Goal: Task Accomplishment & Management: Complete application form

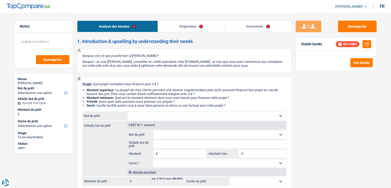
select select "unemployed"
select select "unemployment"
select select "rents"
select select "cardOrCredit"
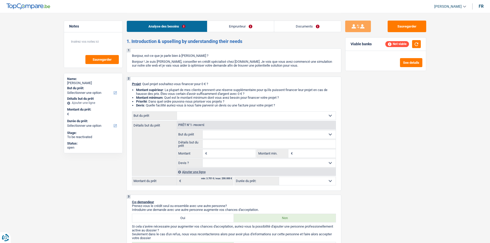
click at [241, 33] on div "Analyse des besoins Emprunteur Documents" at bounding box center [233, 24] width 215 height 22
click at [244, 28] on link "Emprunteur" at bounding box center [240, 26] width 67 height 11
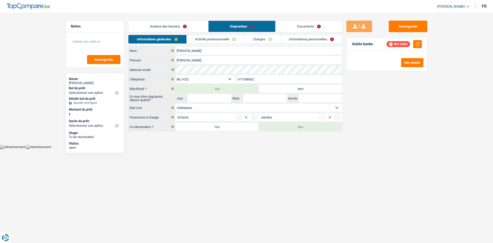
click at [228, 42] on link "Activité professionnelle" at bounding box center [216, 39] width 58 height 8
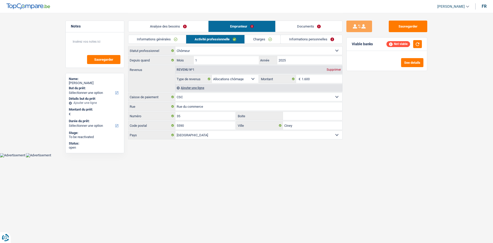
click at [160, 38] on link "Informations générales" at bounding box center [157, 39] width 58 height 8
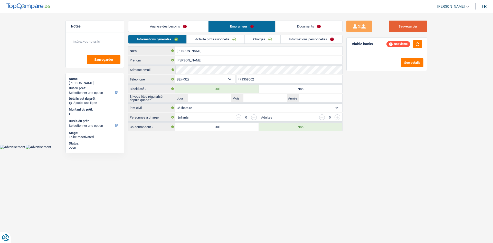
click at [391, 28] on button "Sauvegarder" at bounding box center [408, 27] width 39 height 12
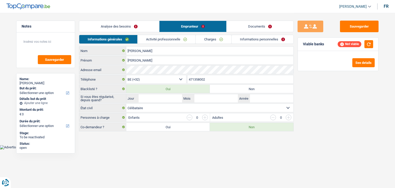
select select "32"
select select "single"
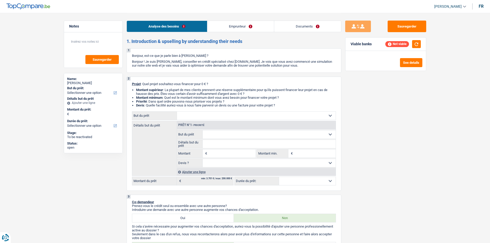
select select "invalid"
select select "disabilityPension"
select select "rents"
select select "personalLoan"
select select "carRestore"
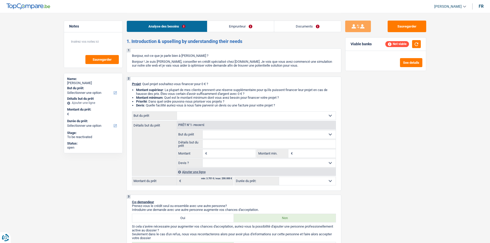
select select "36"
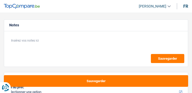
select select "invalid"
select select "disabilityPension"
select select "rents"
select select "personalLoan"
select select "carRestore"
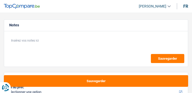
select select "36"
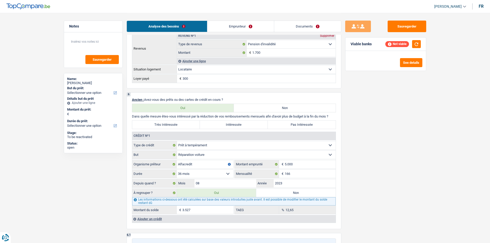
scroll to position [334, 0]
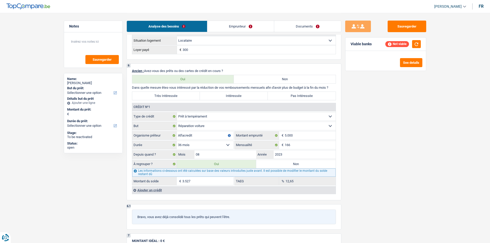
click at [192, 92] on input "3.527" at bounding box center [207, 181] width 51 height 8
click at [192, 24] on link "Emprunteur" at bounding box center [240, 26] width 67 height 11
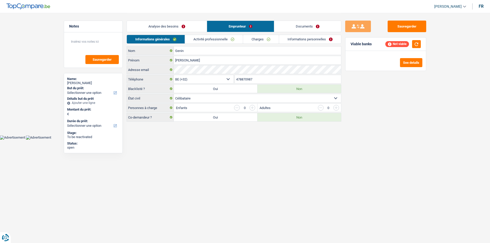
scroll to position [0, 0]
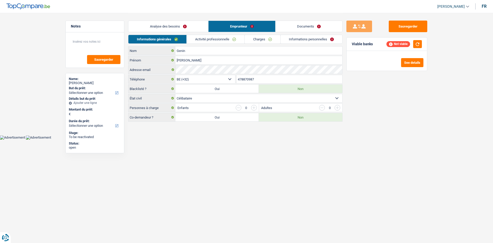
click at [192, 42] on link "Activité professionnelle" at bounding box center [216, 39] width 58 height 8
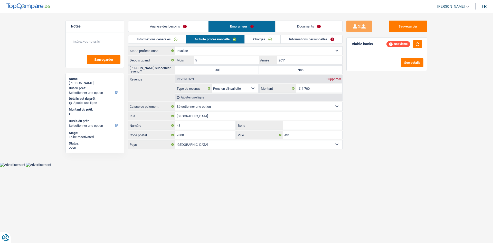
click at [192, 39] on link "Charges" at bounding box center [263, 39] width 36 height 8
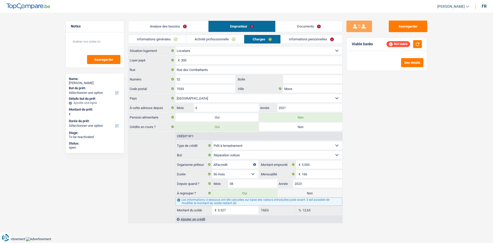
click at [192, 39] on link "Informations personnelles" at bounding box center [312, 39] width 62 height 8
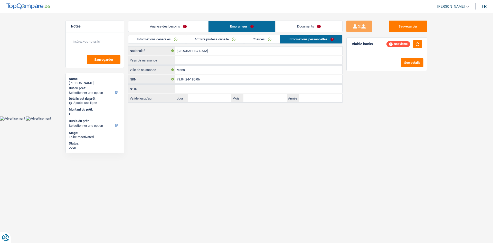
click at [192, 25] on link "Documents" at bounding box center [309, 26] width 67 height 11
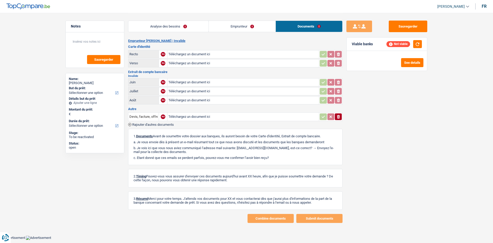
click at [166, 27] on link "Analyse des besoins" at bounding box center [168, 26] width 80 height 11
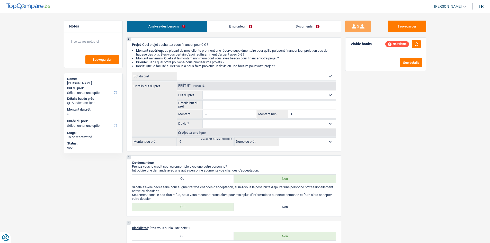
scroll to position [38, 0]
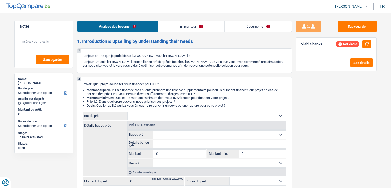
select select "publicEmployee"
select select "netSalary"
select select "parttimeSelfemployed"
select select "mealVouchers"
select select "rents"
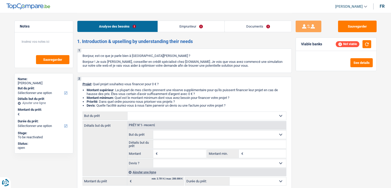
select select "carLoan"
select select "36"
click at [167, 116] on select "Confort maison: meubles, textile, peinture, électroménager, outillage non-profe…" at bounding box center [206, 116] width 159 height 8
select select "household"
click at [127, 112] on select "Confort maison: meubles, textile, peinture, électroménager, outillage non-profe…" at bounding box center [206, 116] width 159 height 8
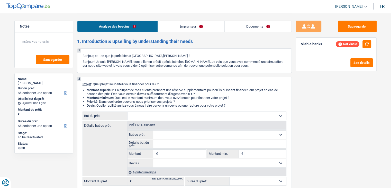
select select "household"
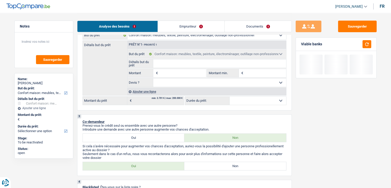
scroll to position [51, 0]
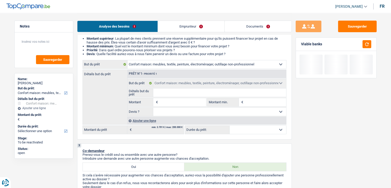
click at [175, 100] on input "Montant" at bounding box center [182, 102] width 47 height 8
type input "1"
type input "15"
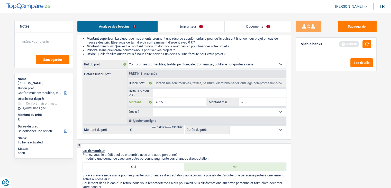
type input "150"
type input "1.500"
type input "15.000"
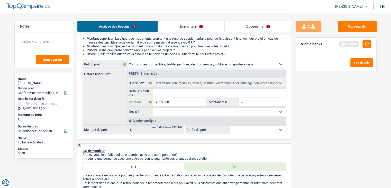
type input "15.000"
click at [292, 112] on div "Sauvegarder Viable banks Refresh See details" at bounding box center [336, 100] width 89 height 159
type input "15.000"
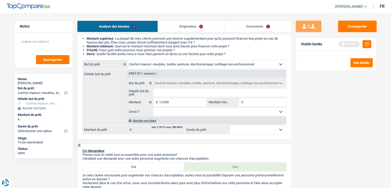
type input "15.000"
select select "60"
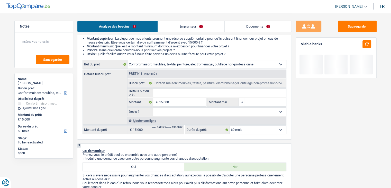
click at [251, 129] on select "12 mois 18 mois 24 mois 30 mois 36 mois 42 mois 48 mois 60 mois Sélectionner un…" at bounding box center [257, 129] width 57 height 8
select select "36"
click at [229, 125] on select "12 mois 18 mois 24 mois 30 mois 36 mois 42 mois 48 mois 60 mois Sélectionner un…" at bounding box center [257, 129] width 57 height 8
select select "36"
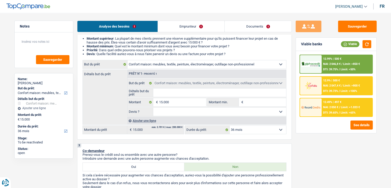
click at [337, 105] on span "NAI: 2 050 €" at bounding box center [330, 106] width 15 height 3
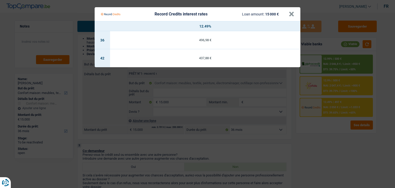
click at [324, 134] on Credits "Record Credits interest rates Loan amount: 15 000 € × 12.49% 36 496,98 € 42 437…" at bounding box center [197, 94] width 395 height 188
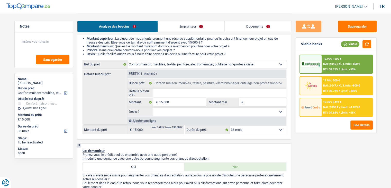
click at [339, 65] on span "NAI: 2 046,8 €" at bounding box center [331, 63] width 17 height 3
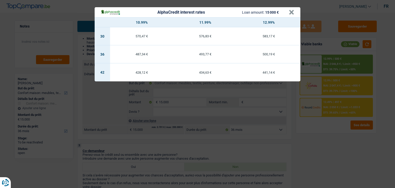
drag, startPoint x: 323, startPoint y: 125, endPoint x: 328, endPoint y: 121, distance: 6.2
click at [323, 125] on div "AlphaCredit interest rates Loan amount: 15 000 € × 10.99% 11.99% 12.99% 30 570,…" at bounding box center [197, 94] width 395 height 188
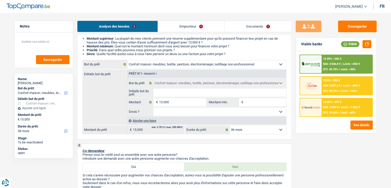
click at [341, 86] on span "NAI: 2 047,4 €" at bounding box center [331, 85] width 17 height 3
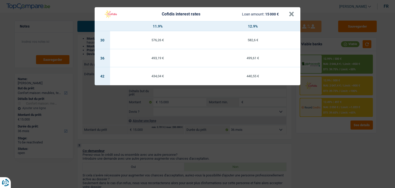
click at [328, 128] on div "Cofidis interest rates Loan amount: 15 000 € × 11.9% 12.9% 30 576,26 € 582,6 € …" at bounding box center [197, 94] width 395 height 188
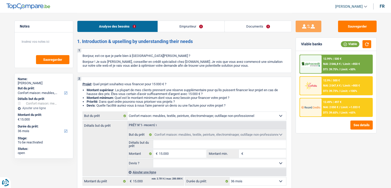
select select "household"
select select "36"
select select "household"
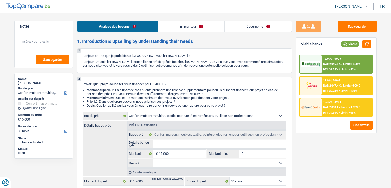
select select "36"
select select "publicEmployee"
select select "netSalary"
select select "parttimeSelfemployed"
select select "mealVouchers"
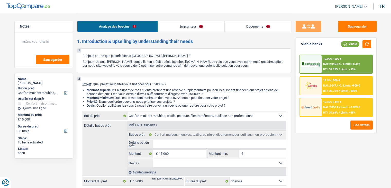
select select "rents"
select select "carLoan"
select select "36"
select select "household"
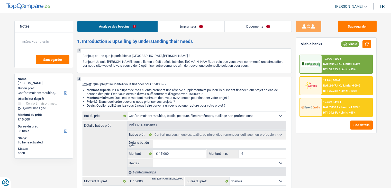
select select "36"
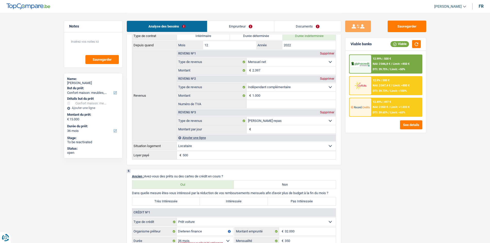
scroll to position [411, 0]
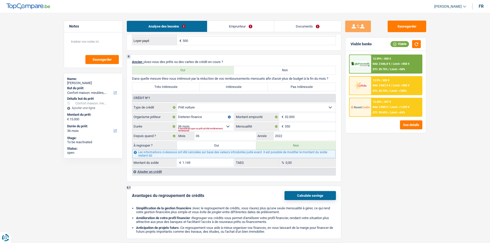
click at [158, 173] on div "Ajouter un crédit" at bounding box center [234, 172] width 204 height 8
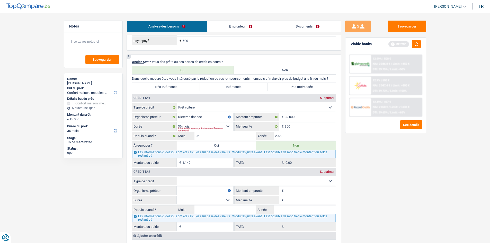
click at [246, 27] on link "Emprunteur" at bounding box center [240, 26] width 67 height 11
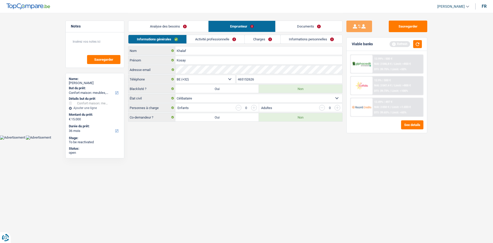
click at [222, 37] on link "Activité professionnelle" at bounding box center [216, 39] width 58 height 8
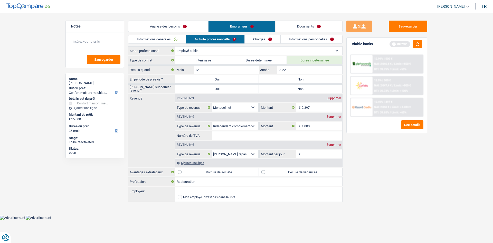
click at [187, 21] on link "Analyse des besoins" at bounding box center [168, 26] width 80 height 11
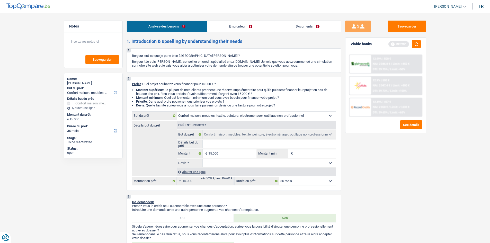
click at [260, 27] on link "Emprunteur" at bounding box center [240, 26] width 67 height 11
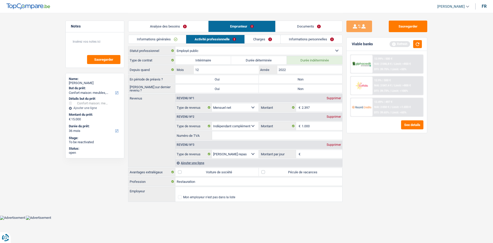
click at [267, 38] on link "Charges" at bounding box center [263, 39] width 36 height 8
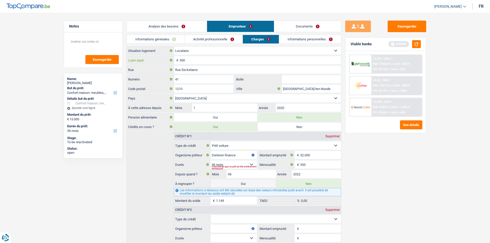
click at [237, 57] on input "500" at bounding box center [259, 60] width 161 height 8
type input "550"
click at [379, 133] on div "Sauvegarder Viable banks Refresh 12.99% | 500 € NAI: 2 046,8 € / Limit: >850 € …" at bounding box center [385, 128] width 89 height 214
click at [308, 40] on link "Informations personnelles" at bounding box center [310, 39] width 62 height 8
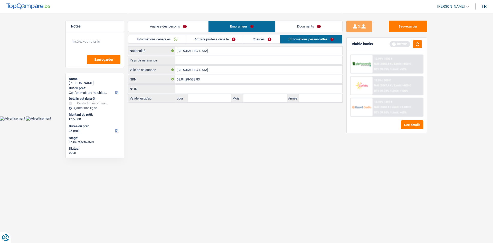
click at [227, 40] on link "Activité professionnelle" at bounding box center [215, 39] width 58 height 8
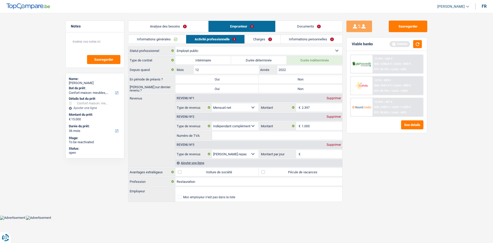
click at [194, 29] on link "Analyse des besoins" at bounding box center [168, 26] width 80 height 11
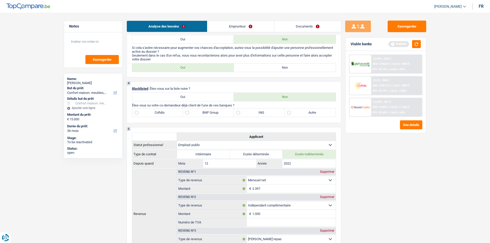
scroll to position [206, 0]
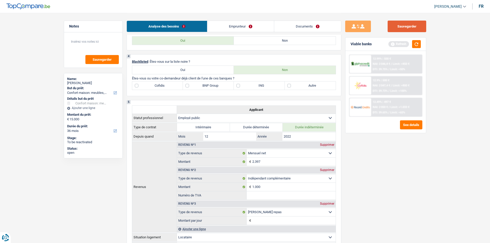
click at [391, 24] on button "Sauvegarder" at bounding box center [406, 27] width 39 height 12
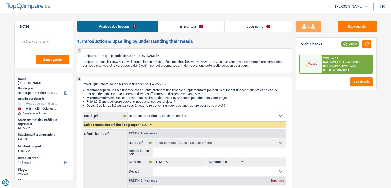
select select "refinancing"
select select "tech"
select select "144"
select select "refinancing"
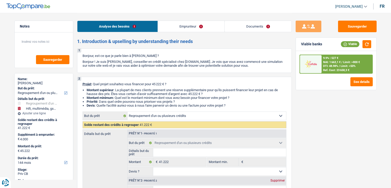
select select "refinancing"
select select "tech"
select select "yes"
select select "144"
select select "privateEmployee"
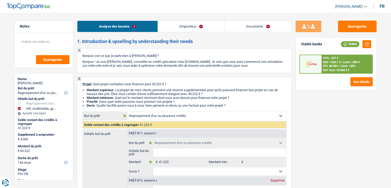
select select "netSalary"
select select "mealVouchers"
select select "familyAllowances"
select select "rents"
select select "creditConsolidation"
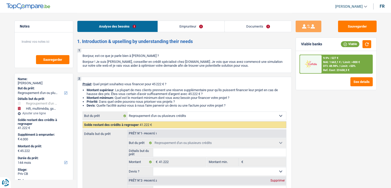
select select "84"
select select "personalLoan"
select select "other"
select select "120"
select select "cardOrCredit"
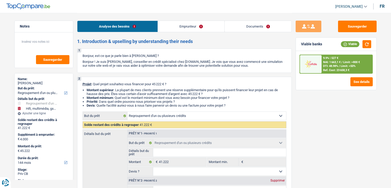
select select "cardOrCredit"
select select "refinancing"
select select "tech"
select select "yes"
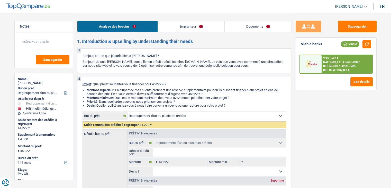
select select "144"
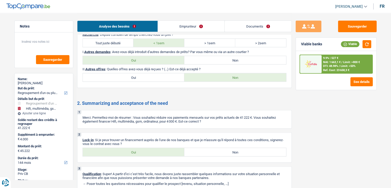
scroll to position [1045, 0]
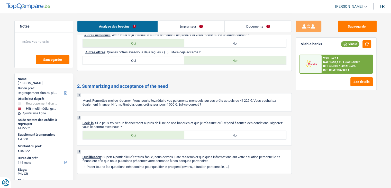
click at [198, 28] on link "Emprunteur" at bounding box center [191, 26] width 67 height 11
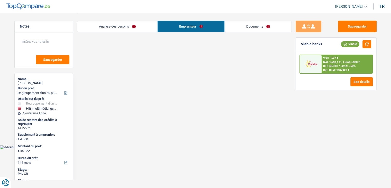
scroll to position [0, 0]
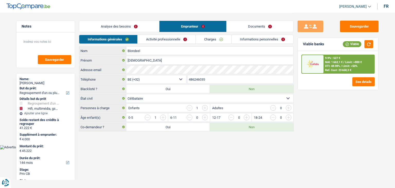
click at [208, 38] on link "Charges" at bounding box center [214, 39] width 36 height 8
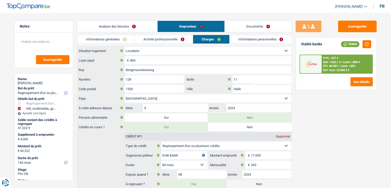
click at [259, 33] on div "Analyse des besoins Emprunteur Documents" at bounding box center [184, 24] width 215 height 22
click at [267, 28] on link "Documents" at bounding box center [258, 26] width 67 height 11
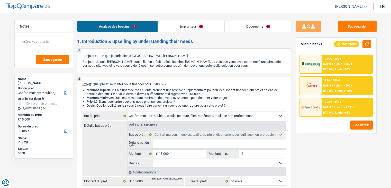
select select "household"
select select "36"
select select "household"
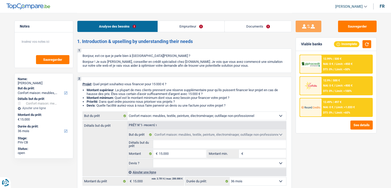
select select "36"
select select "publicEmployee"
select select "netSalary"
select select "parttimeSelfemployed"
select select "mealVouchers"
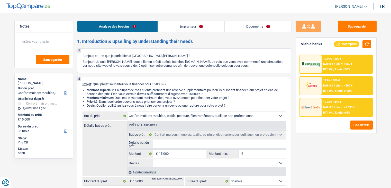
select select "rents"
select select "household"
select select "36"
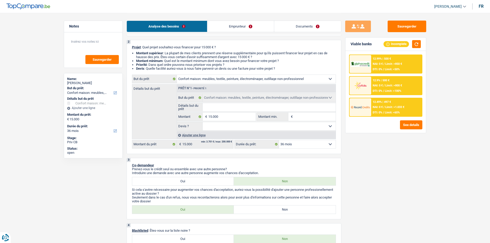
scroll to position [26, 0]
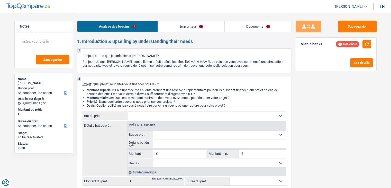
select select "worker"
select select "netSalary"
select select "liveWithParents"
select select "cardOrCredit"
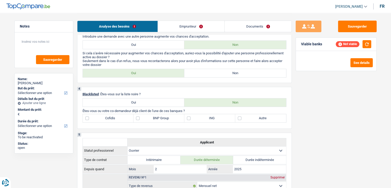
scroll to position [180, 0]
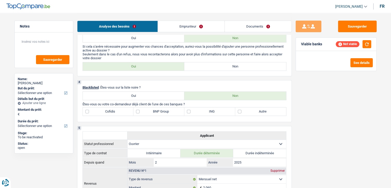
drag, startPoint x: 126, startPoint y: 93, endPoint x: 173, endPoint y: 107, distance: 49.0
click at [126, 93] on label "Oui" at bounding box center [134, 95] width 102 height 8
click at [126, 93] on input "Oui" at bounding box center [134, 95] width 102 height 8
radio input "true"
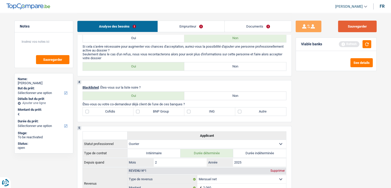
click at [367, 27] on button "Sauvegarder" at bounding box center [357, 27] width 39 height 12
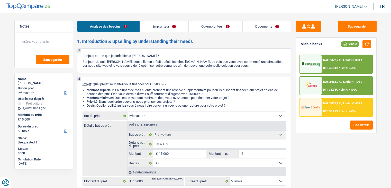
select select "car"
select select "60"
select select "car"
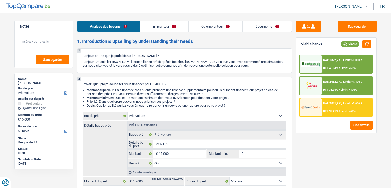
select select "yes"
select select "60"
select select "invalid"
select select "worker"
select select "disabilityPension"
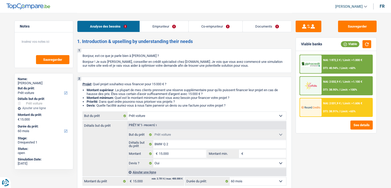
select select "familyAllowances"
select select "netSalary"
select select "mealVouchers"
select select "rents"
select select "creditConsolidation"
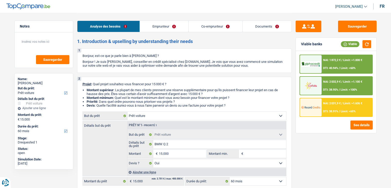
select select "36"
select select "car"
select select "yes"
select select "60"
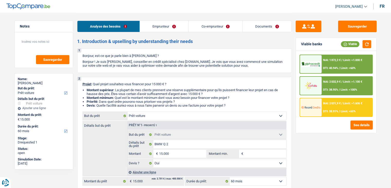
click at [264, 30] on link "Documents" at bounding box center [267, 26] width 49 height 11
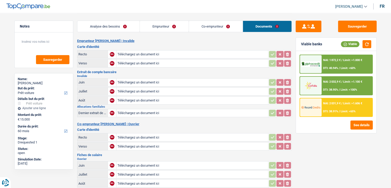
click at [129, 26] on link "Analyse des besoins" at bounding box center [108, 26] width 62 height 11
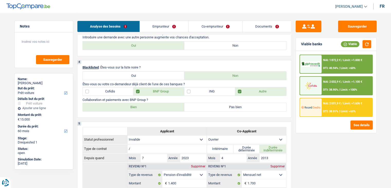
scroll to position [231, 0]
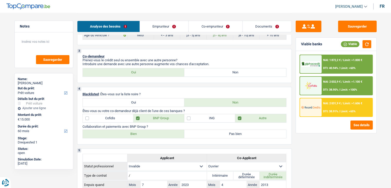
click at [137, 100] on label "Oui" at bounding box center [134, 102] width 102 height 8
click at [137, 100] on input "Oui" at bounding box center [134, 102] width 102 height 8
radio input "true"
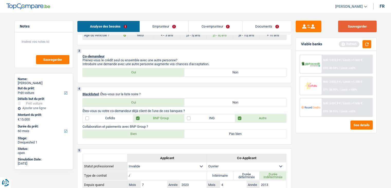
click at [350, 26] on button "Sauvegarder" at bounding box center [357, 27] width 39 height 12
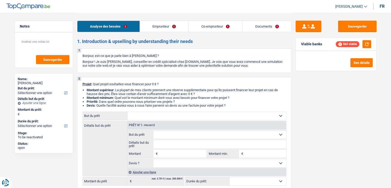
select select "invalid"
select select "familyAllowances"
select select "disabilityPension"
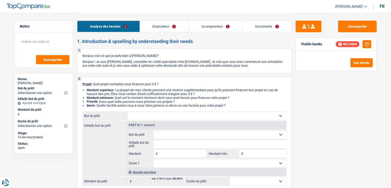
select select "rents"
select select "mortgage"
select select "120"
select select "mutuality"
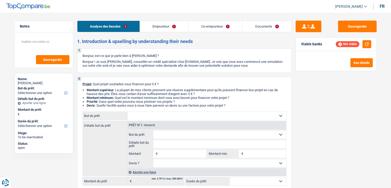
select select "mutualityIndemnity"
select select "ownerWithMortgage"
select select "carLoan"
select select "60"
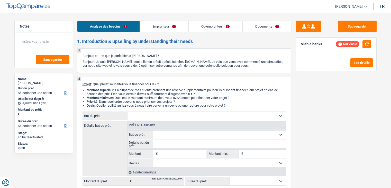
select select "personalLoan"
select select "smallWorks"
select select "60"
select select "personalLoan"
select select "smallWorks"
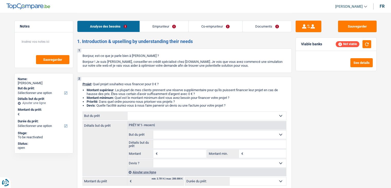
select select "cardOrCredit"
select select "mortgage"
select select "32"
select select "married"
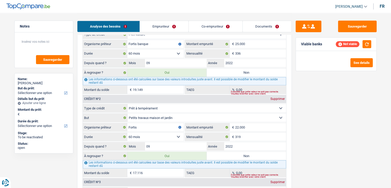
scroll to position [360, 0]
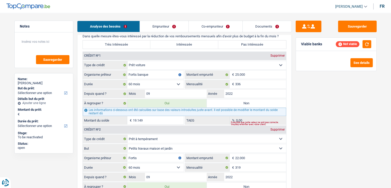
click at [158, 24] on link "Emprunteur" at bounding box center [164, 26] width 49 height 11
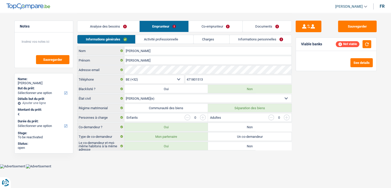
scroll to position [0, 0]
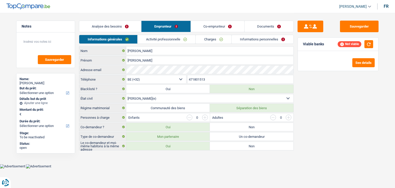
click at [162, 39] on link "Activité professionnelle" at bounding box center [166, 39] width 58 height 8
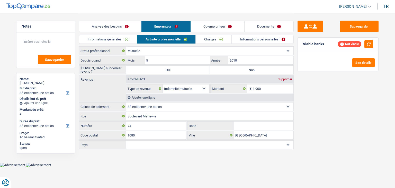
click at [126, 26] on link "Analyse des besoins" at bounding box center [110, 26] width 62 height 11
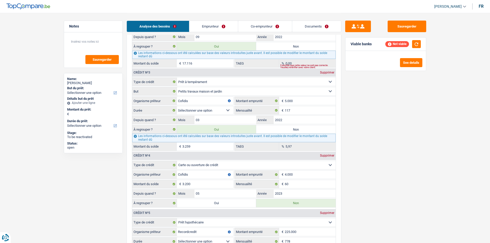
scroll to position [444, 0]
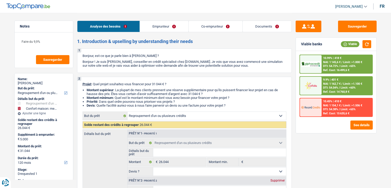
select select "refinancing"
select select "household"
select select "120"
select select "refinancing"
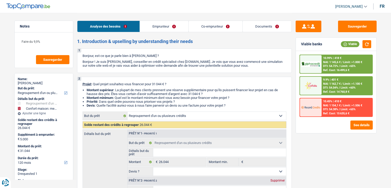
select select "refinancing"
select select "household"
select select "yes"
select select "120"
select select "invalid"
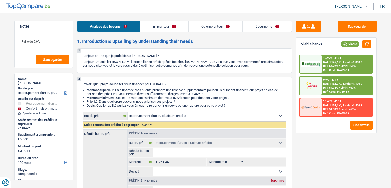
select select "noProfession"
select select "disabilityPension"
select select "ownerWithMortgage"
select select "mortgage"
select select "120"
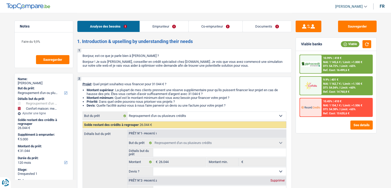
select select "personalLoan"
select select "other"
select select "120"
select select "cardOrCredit"
select select "refinancing"
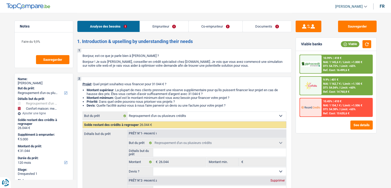
select select "refinancing"
select select "household"
select select "yes"
select select "120"
click at [264, 24] on link "Documents" at bounding box center [267, 26] width 49 height 11
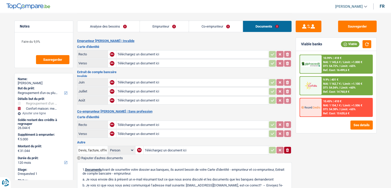
click at [119, 25] on link "Analyse des besoins" at bounding box center [108, 26] width 62 height 11
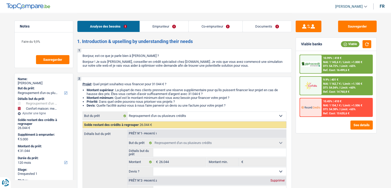
click at [267, 26] on link "Documents" at bounding box center [267, 26] width 49 height 11
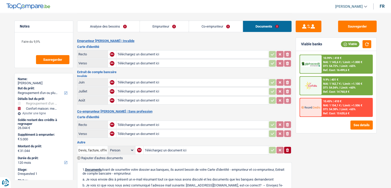
click at [172, 29] on link "Emprunteur" at bounding box center [164, 26] width 49 height 11
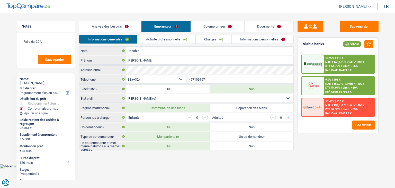
click at [240, 39] on link "Informations personnelles" at bounding box center [263, 39] width 62 height 8
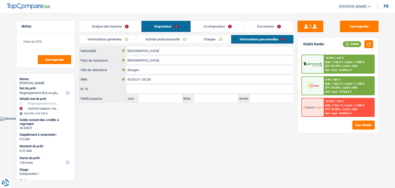
click at [221, 25] on link "Co-emprunteur" at bounding box center [217, 26] width 53 height 11
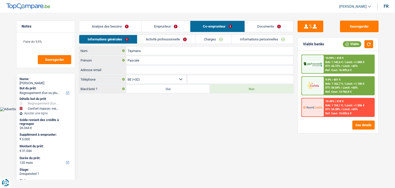
click at [256, 39] on link "Informations personnelles" at bounding box center [262, 39] width 62 height 8
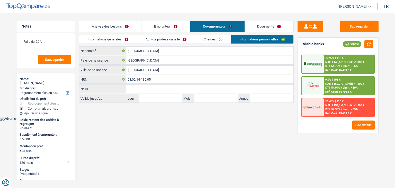
click at [262, 29] on link "Documents" at bounding box center [269, 26] width 49 height 11
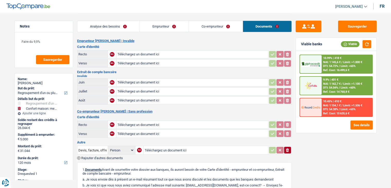
click at [127, 31] on link "Analyse des besoins" at bounding box center [108, 26] width 62 height 11
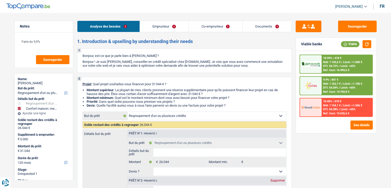
click at [271, 25] on link "Documents" at bounding box center [267, 26] width 49 height 11
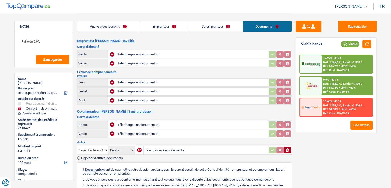
click at [113, 26] on link "Analyse des besoins" at bounding box center [108, 26] width 62 height 11
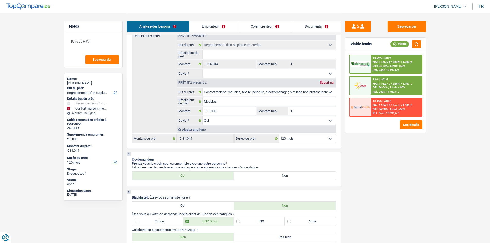
scroll to position [77, 0]
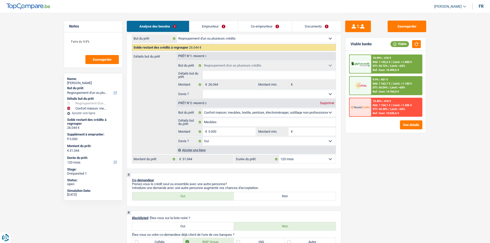
click at [391, 65] on span "Limit: <65%" at bounding box center [397, 65] width 15 height 3
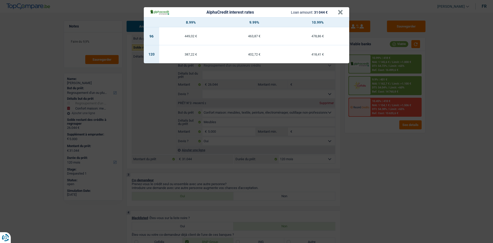
click at [391, 166] on div "AlphaCredit interest rates Loan amount: 31 044 € × 8.99% 9.99% 10.99% 96 449,02…" at bounding box center [246, 121] width 493 height 243
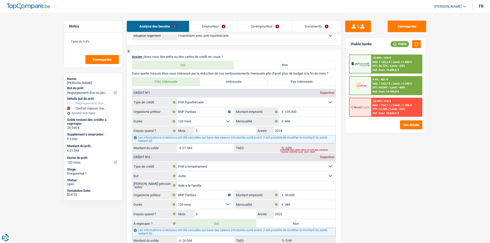
scroll to position [437, 0]
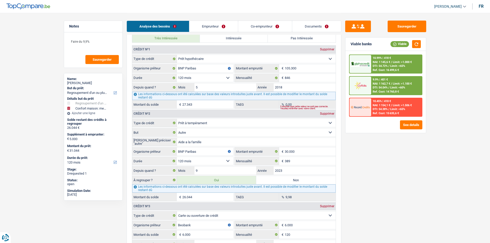
click at [391, 56] on div "10.99% | 418 € NAI: 1 145,6 € / Limit: >1.000 € DTI: 54.72% / Limit: <65% Ref. …" at bounding box center [396, 64] width 51 height 18
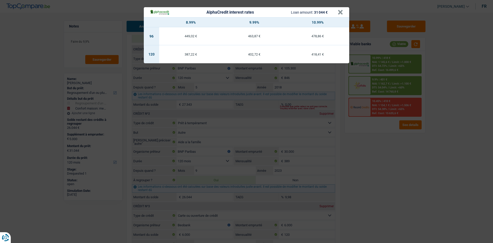
drag, startPoint x: 412, startPoint y: 184, endPoint x: 404, endPoint y: 181, distance: 8.0
click at [391, 185] on div "AlphaCredit interest rates Loan amount: 31 044 € × 8.99% 9.99% 10.99% 96 449,02…" at bounding box center [246, 121] width 493 height 243
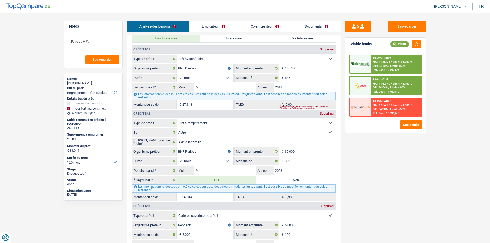
click at [391, 60] on span "Limit: >1.000 €" at bounding box center [401, 61] width 19 height 3
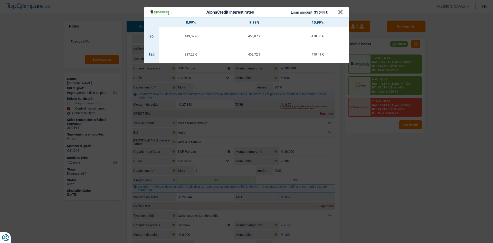
click at [391, 176] on div "AlphaCredit interest rates Loan amount: 31 044 € × 8.99% 9.99% 10.99% 96 449,02…" at bounding box center [246, 121] width 493 height 243
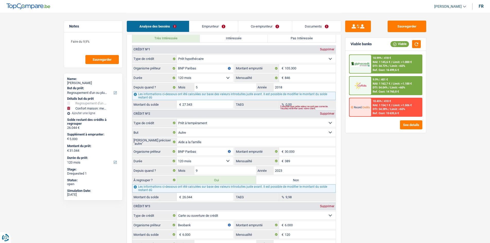
click at [391, 83] on span "Limit: >1.100 €" at bounding box center [401, 83] width 19 height 3
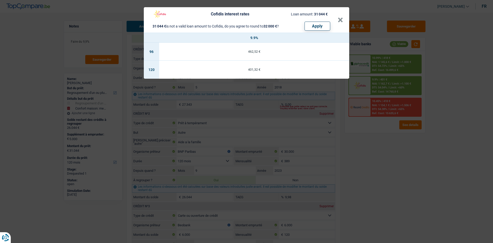
click at [391, 156] on div "Cofidis interest rates Loan amount: 31 044 € 31 044 € is not a valid loan amoun…" at bounding box center [246, 121] width 493 height 243
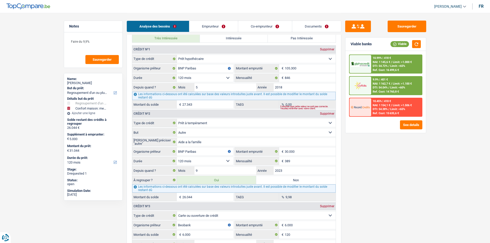
click at [391, 62] on span "Limit: >1.000 €" at bounding box center [401, 61] width 19 height 3
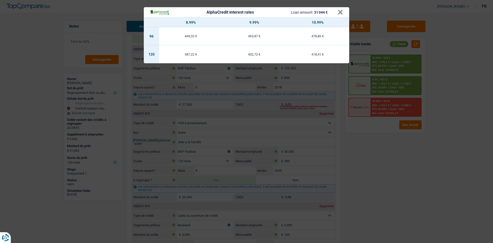
click at [391, 167] on div "AlphaCredit interest rates Loan amount: 31 044 € × 8.99% 9.99% 10.99% 96 449,02…" at bounding box center [246, 121] width 493 height 243
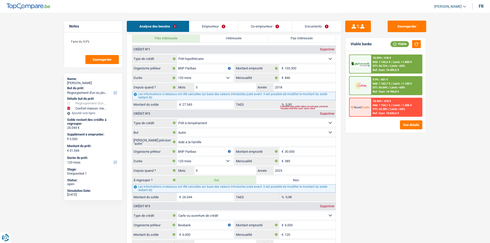
click at [386, 78] on div "9.9% | 401 €" at bounding box center [379, 79] width 15 height 3
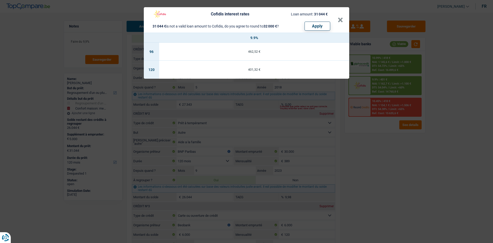
click at [391, 160] on div "Cofidis interest rates Loan amount: 31 044 € 31 044 € is not a valid loan amoun…" at bounding box center [246, 121] width 493 height 243
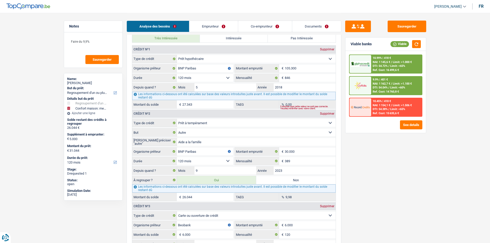
click at [390, 62] on span "NAI: 1 145,6 €" at bounding box center [380, 61] width 17 height 3
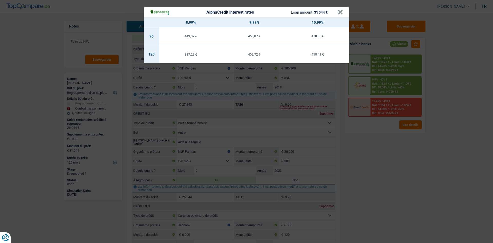
click at [388, 168] on div "AlphaCredit interest rates Loan amount: 31 044 € × 8.99% 9.99% 10.99% 96 449,02…" at bounding box center [246, 121] width 493 height 243
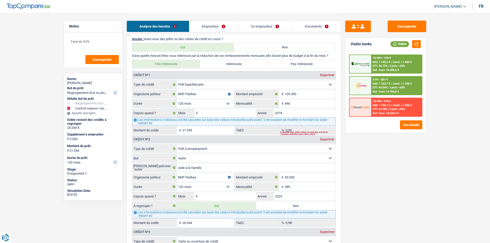
scroll to position [488, 0]
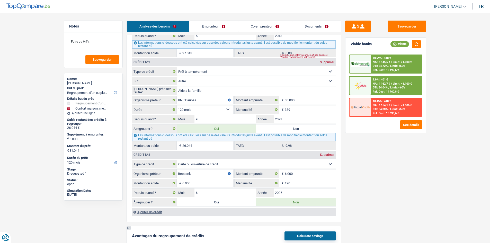
click at [215, 24] on link "Emprunteur" at bounding box center [213, 26] width 49 height 11
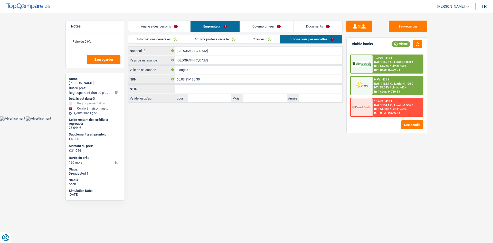
click at [216, 37] on link "Activité professionnelle" at bounding box center [215, 39] width 58 height 8
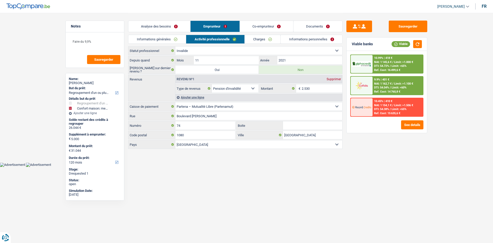
click at [271, 30] on link "Co-emprunteur" at bounding box center [266, 26] width 53 height 11
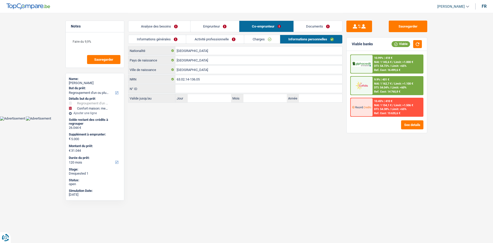
click at [232, 32] on div "Analyse des besoins Emprunteur Co-emprunteur Documents" at bounding box center [235, 24] width 215 height 22
click at [224, 36] on link "Activité professionnelle" at bounding box center [215, 39] width 58 height 8
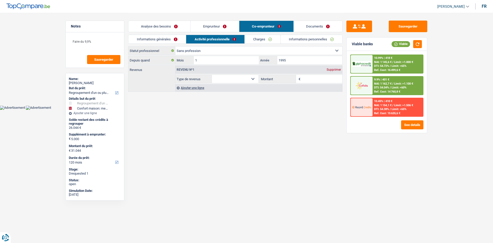
click at [228, 28] on link "Emprunteur" at bounding box center [215, 26] width 49 height 11
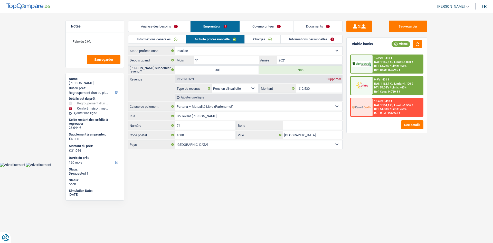
click at [231, 69] on label "Oui" at bounding box center [218, 70] width 84 height 8
click at [231, 69] on input "Oui" at bounding box center [218, 70] width 84 height 8
radio input "true"
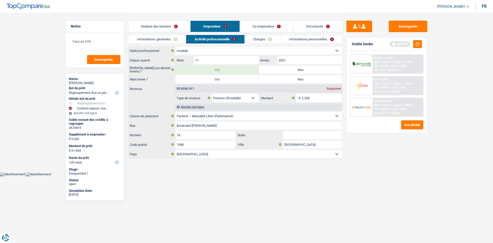
click at [230, 79] on label "Oui" at bounding box center [218, 79] width 84 height 8
click at [230, 79] on input "Oui" at bounding box center [218, 79] width 84 height 8
radio input "true"
click at [391, 44] on button "button" at bounding box center [417, 44] width 9 height 8
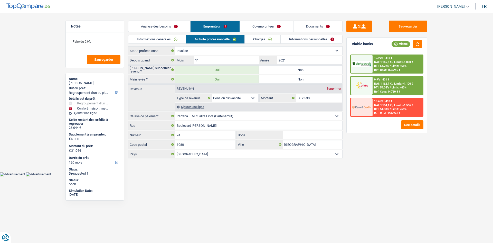
click at [317, 81] on label "Non" at bounding box center [301, 79] width 84 height 8
click at [317, 81] on input "Non" at bounding box center [301, 79] width 84 height 8
radio input "true"
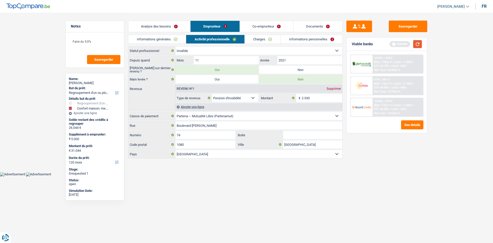
click at [391, 42] on button "button" at bounding box center [417, 44] width 9 height 8
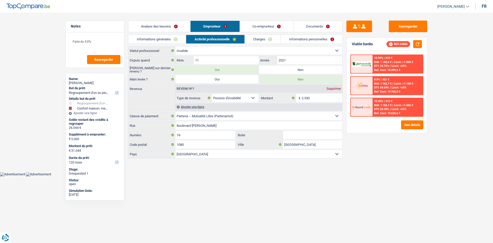
click at [219, 79] on label "Oui" at bounding box center [218, 79] width 84 height 8
click at [219, 79] on input "Oui" at bounding box center [218, 79] width 84 height 8
radio input "true"
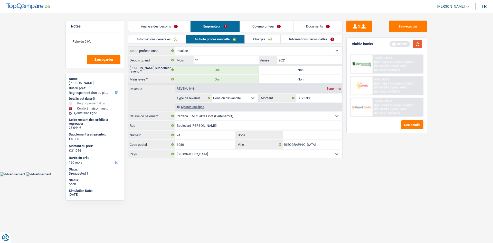
click at [391, 46] on button "button" at bounding box center [417, 44] width 9 height 8
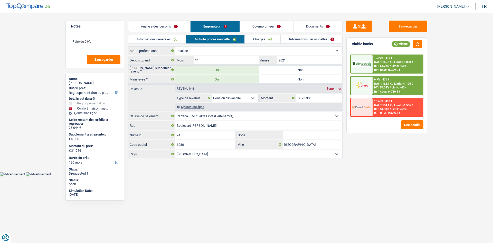
click at [320, 68] on label "Non" at bounding box center [301, 70] width 84 height 8
click at [320, 68] on input "Non" at bounding box center [301, 70] width 84 height 8
radio input "true"
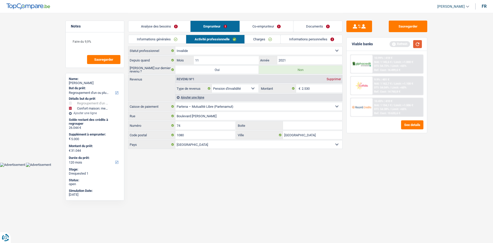
click at [391, 42] on button "button" at bounding box center [417, 44] width 9 height 8
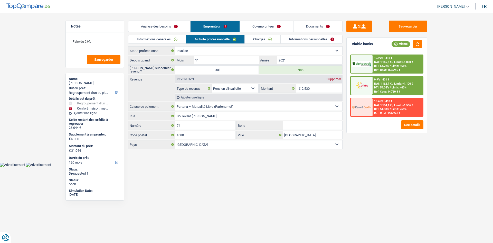
click at [152, 26] on link "Analyse des besoins" at bounding box center [159, 26] width 62 height 11
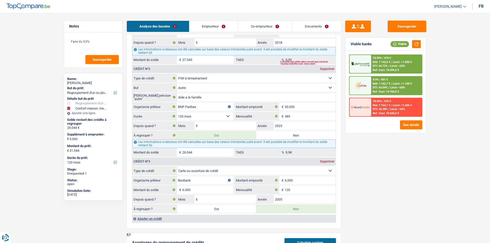
scroll to position [488, 0]
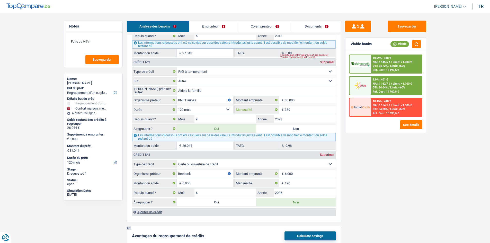
click at [304, 107] on input "389" at bounding box center [309, 109] width 51 height 8
click at [373, 152] on div "Sauvegarder Viable banks Viable 10.99% | 418 € NAI: 1 145,6 € / Limit: >1.000 €…" at bounding box center [385, 128] width 89 height 214
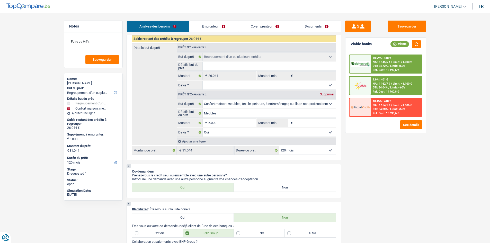
scroll to position [0, 0]
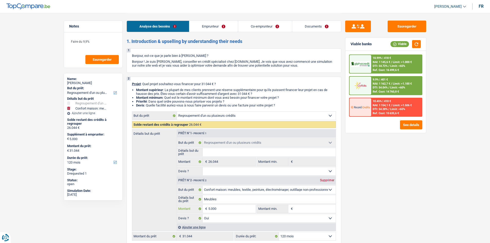
click at [210, 187] on input "5.000" at bounding box center [231, 209] width 47 height 8
type input "0"
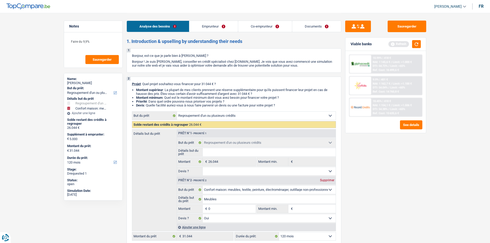
type input "60"
type input "26.104"
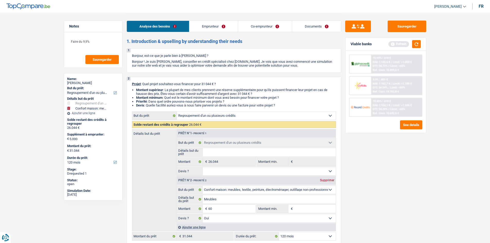
type input "26.104"
click at [391, 187] on div "Sauvegarder Viable banks Refresh 10.99% | 418 € NAI: 1 145,6 € / Limit: >1.000 …" at bounding box center [385, 128] width 89 height 214
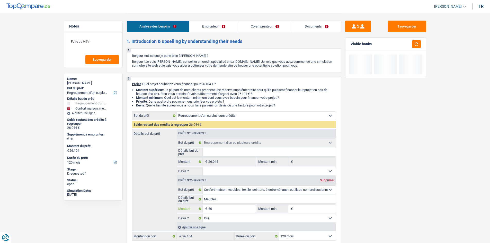
click at [223, 187] on input "60" at bounding box center [231, 209] width 47 height 8
type input "600"
type input "6.000"
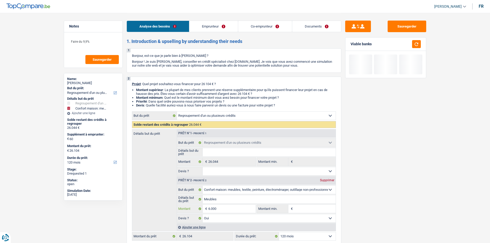
type input "60.000"
type input "6.000"
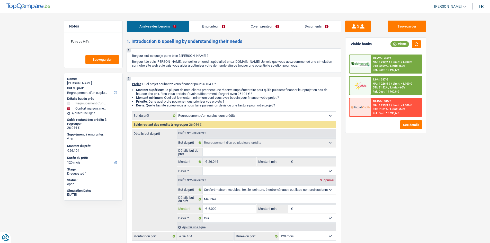
type input "6.000"
type input "32.044"
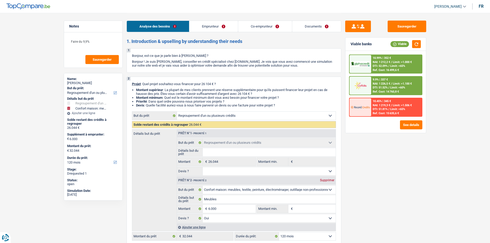
click at [384, 187] on div "Sauvegarder Viable banks Viable 10.99% | 352 € NAI: 1 212,2 € / Limit: >1.000 €…" at bounding box center [385, 128] width 89 height 214
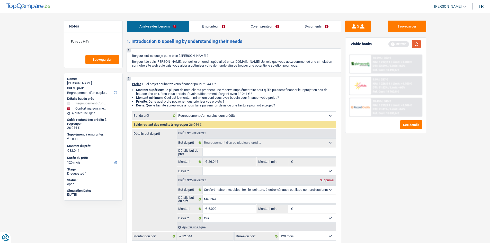
click at [391, 43] on button "button" at bounding box center [416, 44] width 9 height 8
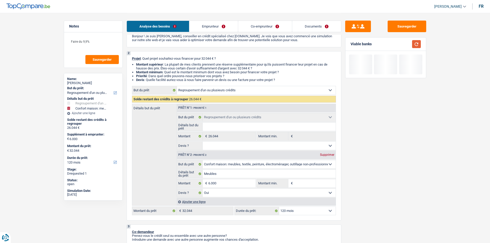
scroll to position [26, 0]
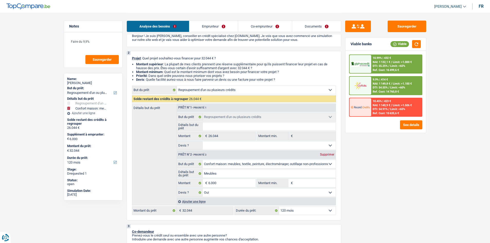
click at [391, 84] on span "Limit: >1.100 €" at bounding box center [401, 83] width 19 height 3
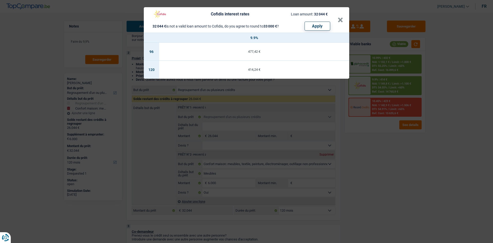
click at [391, 155] on div "Cofidis interest rates Loan amount: 32 044 € 32 044 € is not a valid loan amoun…" at bounding box center [246, 121] width 493 height 243
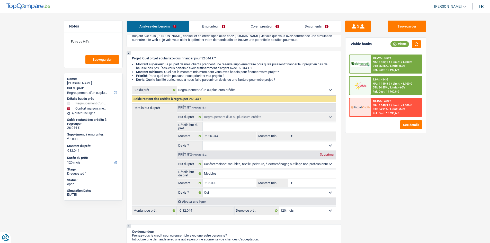
click at [390, 60] on span "NAI: 1 132,1 €" at bounding box center [380, 61] width 17 height 3
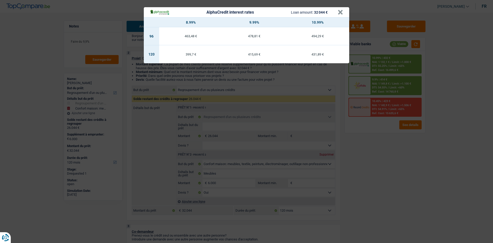
click at [389, 145] on div "AlphaCredit interest rates Loan amount: 32 044 € × 8.99% 9.99% 10.99% 96 463,48…" at bounding box center [246, 121] width 493 height 243
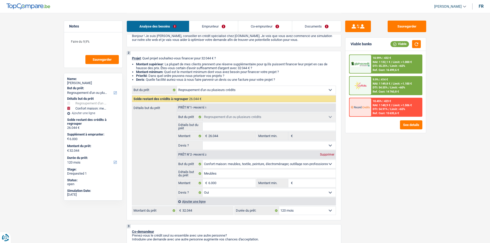
click at [389, 88] on span "/" at bounding box center [388, 87] width 1 height 3
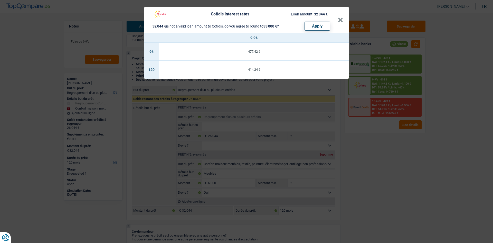
click at [391, 143] on div "Cofidis interest rates Loan amount: 32 044 € 32 044 € is not a valid loan amoun…" at bounding box center [246, 121] width 493 height 243
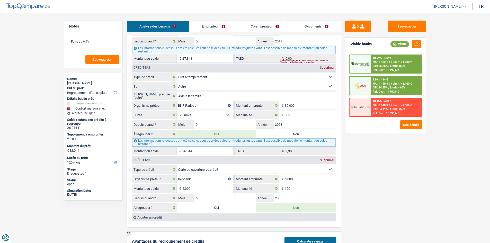
scroll to position [514, 0]
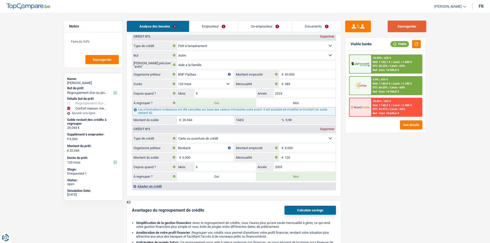
click at [391, 27] on button "Sauvegarder" at bounding box center [406, 27] width 39 height 12
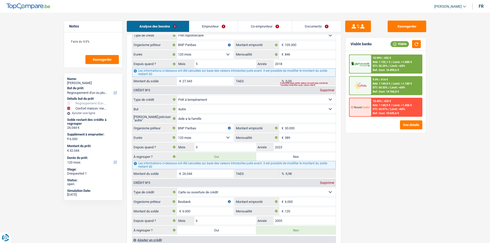
scroll to position [451, 0]
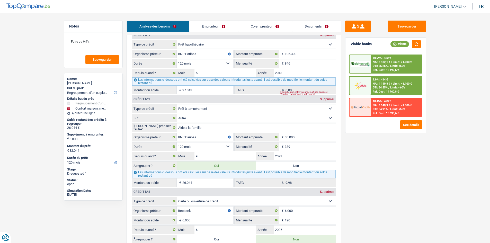
click at [224, 24] on link "Emprunteur" at bounding box center [213, 26] width 49 height 11
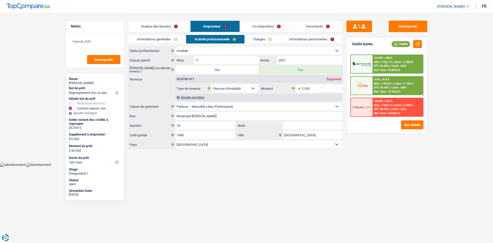
click at [259, 38] on link "Charges" at bounding box center [263, 39] width 36 height 8
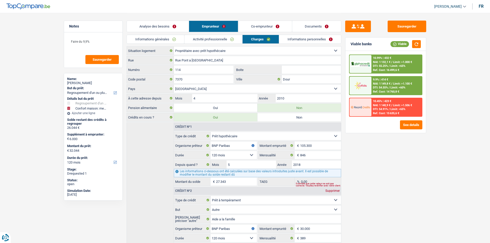
click at [297, 37] on link "Informations personnelles" at bounding box center [310, 39] width 62 height 8
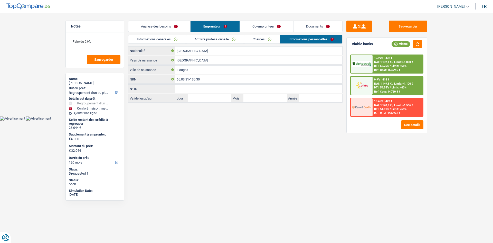
click at [269, 26] on link "Co-emprunteur" at bounding box center [266, 26] width 53 height 11
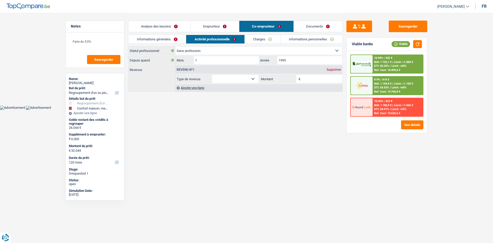
click at [259, 37] on link "Charges" at bounding box center [263, 39] width 36 height 8
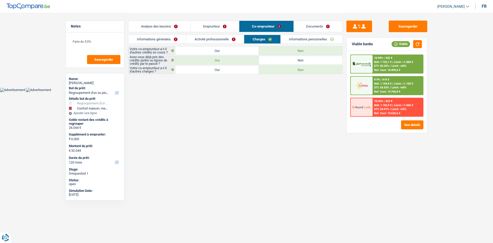
click at [301, 40] on link "Informations personnelles" at bounding box center [312, 39] width 62 height 8
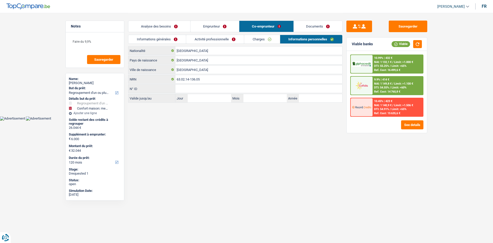
click at [186, 28] on link "Analyse des besoins" at bounding box center [159, 26] width 62 height 11
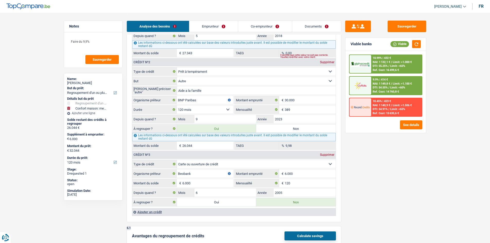
scroll to position [485, 0]
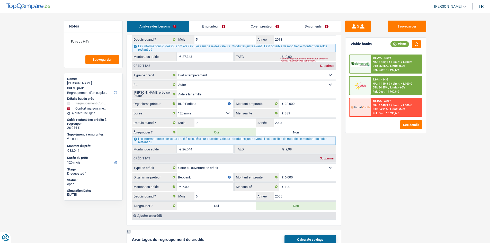
click at [199, 148] on input "26.044" at bounding box center [207, 149] width 51 height 8
drag, startPoint x: 326, startPoint y: 31, endPoint x: 331, endPoint y: 43, distance: 13.4
click at [326, 31] on link "Documents" at bounding box center [316, 26] width 49 height 11
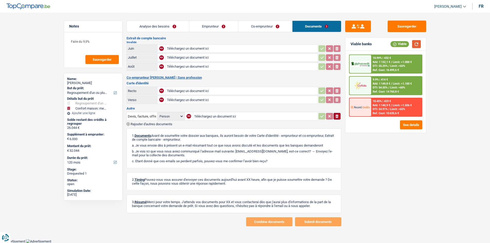
click at [391, 41] on button "button" at bounding box center [416, 44] width 9 height 8
click at [167, 20] on div "Analyse des besoins Emprunteur Co-emprunteur Documents" at bounding box center [233, 24] width 215 height 22
click at [162, 24] on link "Analyse des besoins" at bounding box center [158, 26] width 62 height 11
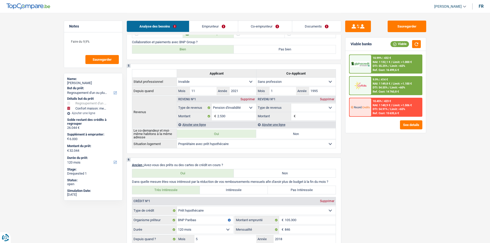
scroll to position [342, 0]
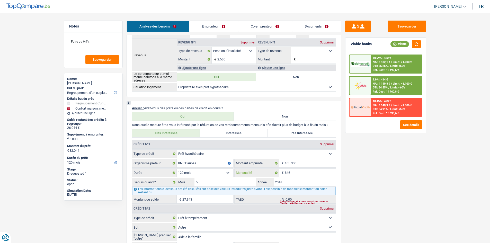
click at [299, 174] on input "846" at bounding box center [309, 173] width 51 height 8
click at [370, 173] on div "Sauvegarder Viable banks Viable 10.99% | 432 € NAI: 1 132,1 € / Limit: >1.000 €…" at bounding box center [385, 128] width 89 height 214
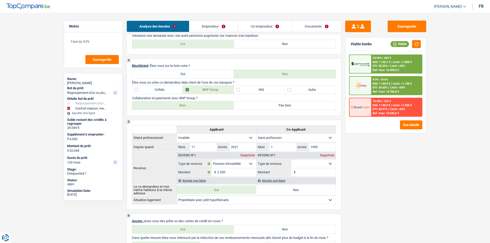
scroll to position [240, 0]
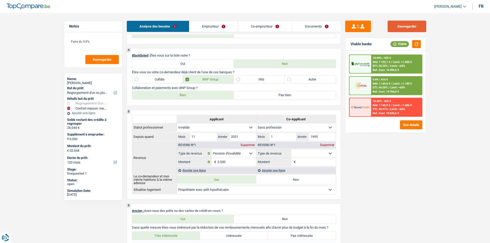
click at [391, 30] on button "Sauvegarder" at bounding box center [406, 27] width 39 height 12
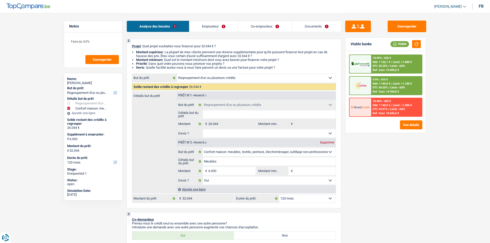
scroll to position [77, 0]
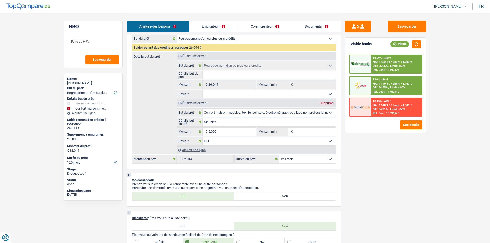
click at [323, 22] on link "Documents" at bounding box center [316, 26] width 49 height 11
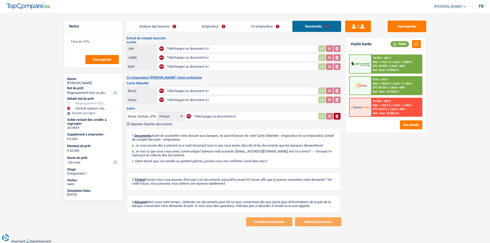
scroll to position [0, 0]
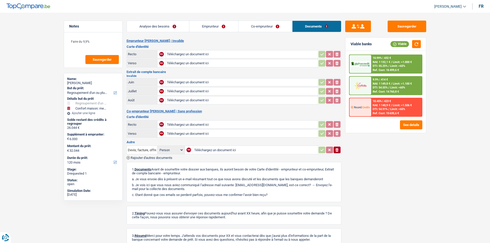
drag, startPoint x: 152, startPoint y: 26, endPoint x: 171, endPoint y: 43, distance: 26.0
click at [152, 26] on link "Analyse des besoins" at bounding box center [158, 26] width 62 height 11
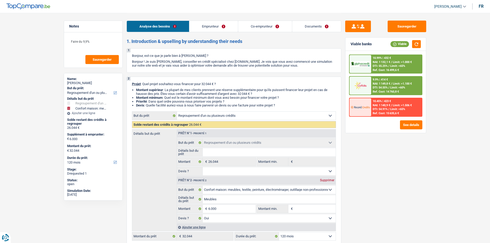
click at [325, 25] on link "Documents" at bounding box center [316, 26] width 49 height 11
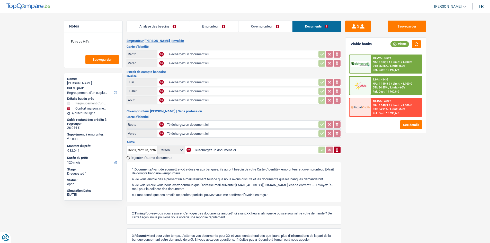
click at [185, 24] on link "Analyse des besoins" at bounding box center [158, 26] width 62 height 11
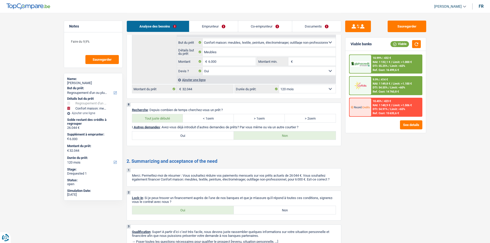
scroll to position [855, 0]
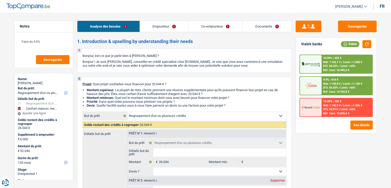
select select "refinancing"
select select "household"
select select "120"
select select "refinancing"
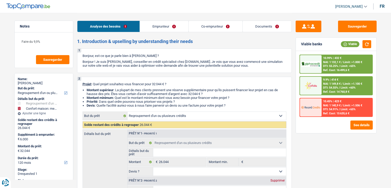
select select "refinancing"
select select "household"
select select "yes"
select select "120"
select select "invalid"
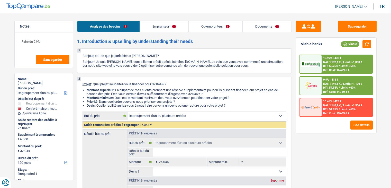
select select "noProfession"
select select "disabilityPension"
select select "ownerWithMortgage"
select select "mortgage"
select select "120"
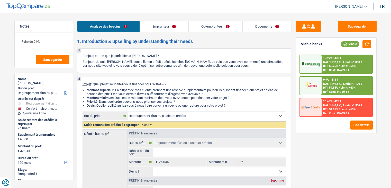
select select "personalLoan"
select select "other"
select select "120"
select select "cardOrCredit"
select select "refinancing"
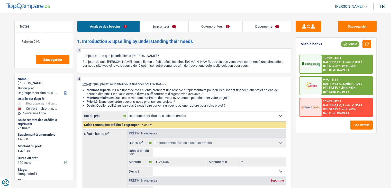
select select "refinancing"
select select "household"
select select "yes"
select select "120"
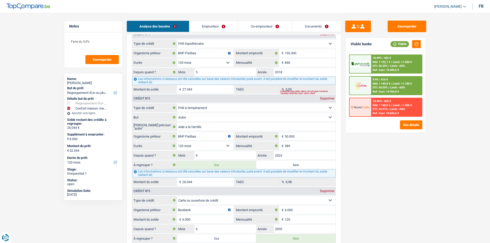
scroll to position [488, 0]
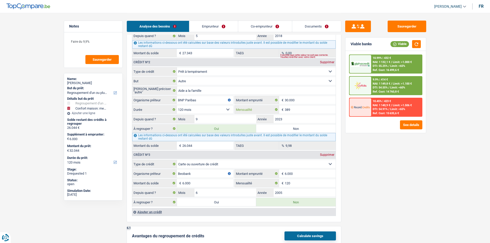
click at [299, 110] on input "389" at bounding box center [309, 109] width 51 height 8
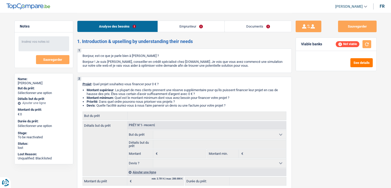
select select "worker"
select select "netSalary"
select select "liveWithParents"
select select "cardOrCredit"
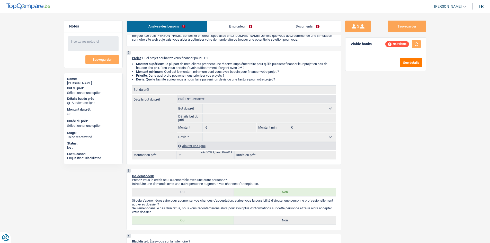
scroll to position [26, 0]
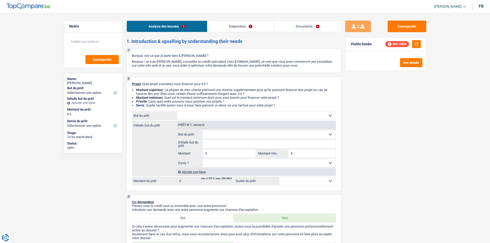
select select "worker"
select select "netSalary"
select select "liveWithParents"
select select "cardOrCredit"
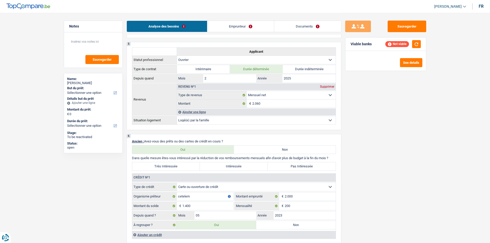
scroll to position [289, 0]
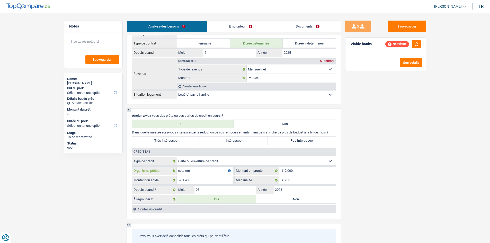
click at [211, 173] on input "cetelem" at bounding box center [205, 171] width 57 height 8
type input "c"
drag, startPoint x: 209, startPoint y: 161, endPoint x: 217, endPoint y: 156, distance: 8.6
click at [209, 161] on select "Carte ou ouverture de crédit Prêt hypothécaire Vente à tempérament Prêt à tempé…" at bounding box center [256, 161] width 159 height 8
click at [470, 144] on main "Notes Sauvegarder Name: [PERSON_NAME] But du prêt: Confort maison: meubles, tex…" at bounding box center [245, 115] width 490 height 809
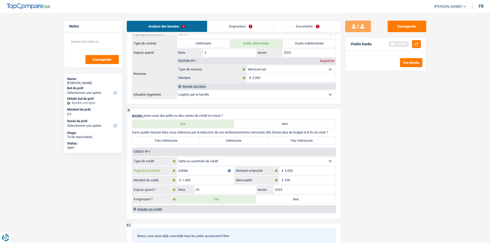
click at [199, 174] on input "Cofidis" at bounding box center [205, 171] width 57 height 8
type input "C"
type input "Cetel"
drag, startPoint x: 295, startPoint y: 201, endPoint x: 443, endPoint y: 186, distance: 149.1
click at [296, 200] on label "Non" at bounding box center [295, 199] width 79 height 8
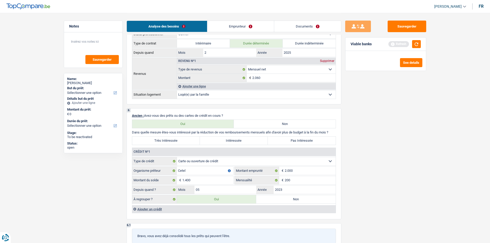
click at [296, 200] on input "Non" at bounding box center [295, 199] width 79 height 8
radio input "true"
radio input "false"
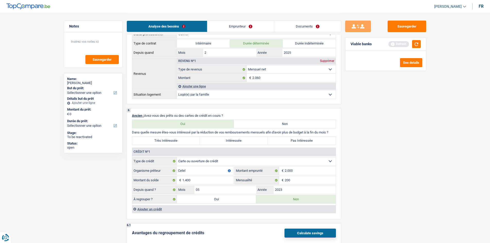
click at [215, 160] on select "Carte ou ouverture de crédit Prêt hypothécaire Vente à tempérament Prêt à tempé…" at bounding box center [256, 161] width 159 height 8
click at [228, 152] on div "Crédit nº1" at bounding box center [233, 152] width 203 height 8
click at [235, 163] on select "Carte ou ouverture de crédit Prêt hypothécaire Vente à tempérament Prêt à tempé…" at bounding box center [256, 161] width 159 height 8
select select "personalLoan"
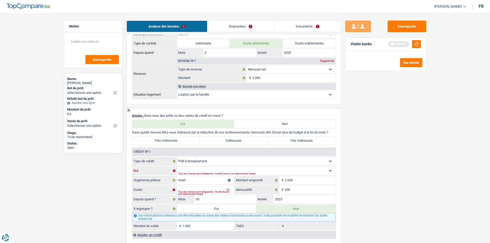
click at [232, 168] on select "Confort maison: meubles, textile, peinture, électroménager, outillage non-profe…" at bounding box center [256, 171] width 159 height 8
select select "other"
click at [177, 167] on select "Confort maison: meubles, textile, peinture, électroménager, outillage non-profe…" at bounding box center [256, 171] width 159 height 8
click at [219, 180] on input "Cetel" at bounding box center [205, 180] width 57 height 8
type input "Cete"
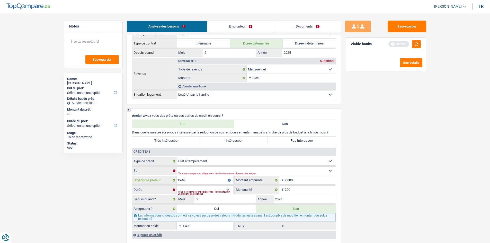
select select
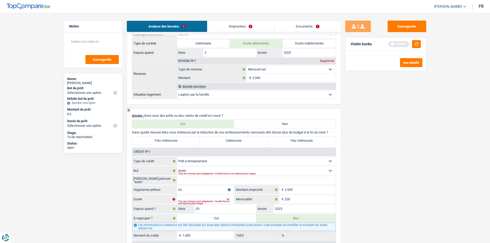
type input "C"
type input "Cofidis"
click at [214, 170] on select "Confort maison: meubles, textile, peinture, électroménager, outillage non-profe…" at bounding box center [256, 171] width 159 height 8
select select "hobbies"
click at [177, 167] on select "Confort maison: meubles, textile, peinture, électroménager, outillage non-profe…" at bounding box center [256, 171] width 159 height 8
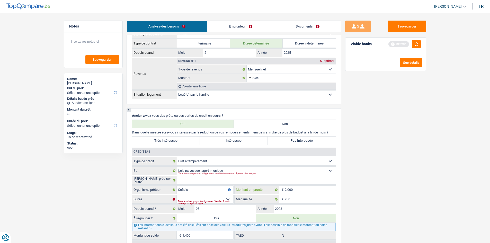
click at [301, 190] on input "2.000" at bounding box center [309, 190] width 51 height 8
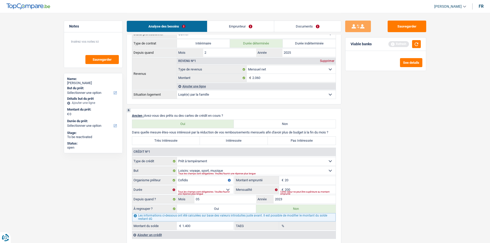
type input "2"
type input "900"
click at [401, 216] on div "Sauvegarder Viable banks Refresh See details" at bounding box center [385, 128] width 89 height 214
click at [314, 190] on input "200" at bounding box center [309, 190] width 51 height 8
type input "2"
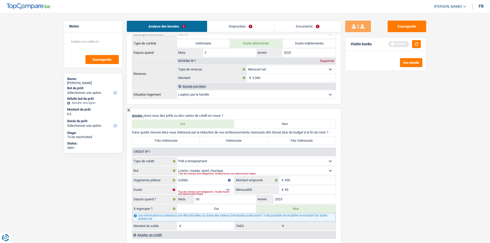
type input "90"
click at [430, 219] on main "Notes Sauvegarder Name: [PERSON_NAME] But du prêt: Confort maison: meubles, tex…" at bounding box center [245, 142] width 490 height 862
click at [218, 188] on select "12 mois 18 mois 24 mois Sélectionner une option" at bounding box center [205, 190] width 57 height 8
select select "24"
click at [177, 186] on select "12 mois 18 mois 24 mois Sélectionner une option" at bounding box center [205, 190] width 57 height 8
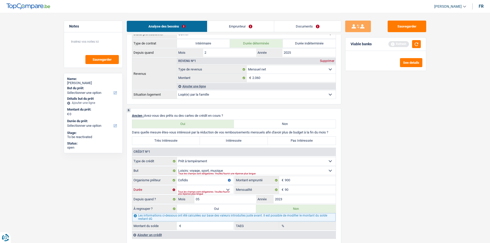
type input "1"
type input "0,00"
click at [295, 198] on input "2023" at bounding box center [304, 199] width 62 height 8
type input "2024"
type input "0"
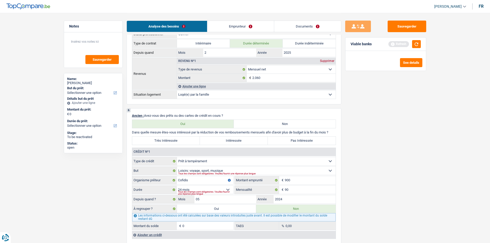
click at [396, 217] on div "Sauvegarder Viable banks Refresh See details" at bounding box center [385, 128] width 89 height 214
click at [235, 199] on input "05" at bounding box center [225, 199] width 62 height 8
type input "0"
type input "1"
click at [336, 203] on div "6 Ancien : Avez-vous des prêts ou des cartes de crédit en cours ? Oui Non Dans …" at bounding box center [233, 176] width 215 height 137
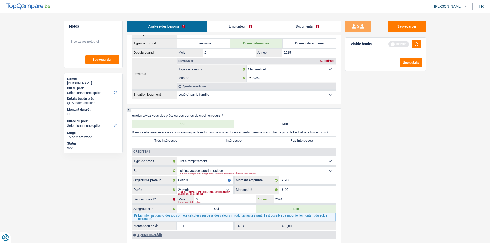
click at [332, 199] on input "2024" at bounding box center [304, 199] width 62 height 8
type input "2025"
drag, startPoint x: 395, startPoint y: 208, endPoint x: 389, endPoint y: 208, distance: 6.4
click at [395, 208] on div "Sauvegarder Viable banks Refresh See details" at bounding box center [385, 128] width 89 height 214
click at [229, 196] on input "0" at bounding box center [225, 199] width 62 height 8
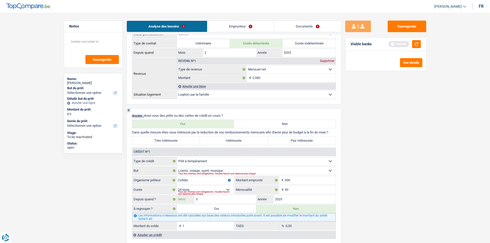
type input "3"
type input "0"
click at [370, 195] on div "Sauvegarder Viable banks Refresh See details" at bounding box center [385, 128] width 89 height 214
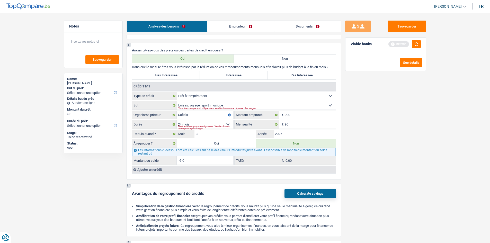
scroll to position [366, 0]
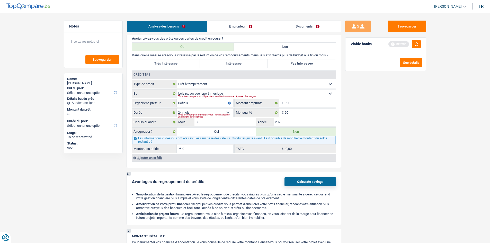
click at [148, 159] on div "Ajouter un crédit" at bounding box center [234, 158] width 204 height 8
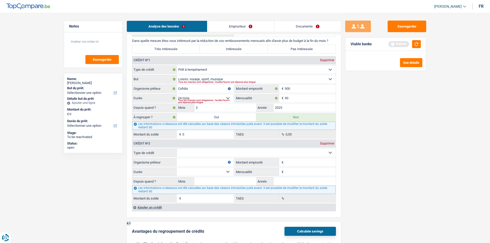
scroll to position [392, 0]
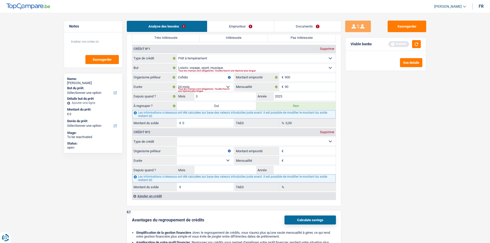
click at [212, 140] on select "Carte ou ouverture de crédit Prêt hypothécaire Vente à tempérament Prêt à tempé…" at bounding box center [256, 141] width 159 height 8
select select "creditConsolidation"
type input "0"
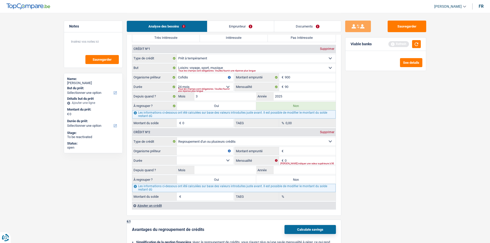
click at [197, 150] on input "Organisme prêteur" at bounding box center [205, 151] width 57 height 8
click at [317, 148] on input "Montant emprunté" at bounding box center [309, 151] width 51 height 8
type input "7.000"
click at [197, 148] on input "Organisme prêteur" at bounding box center [205, 151] width 57 height 8
type input "mozzeono"
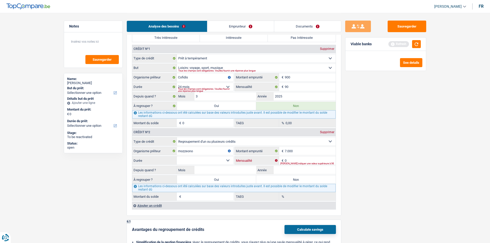
click at [296, 159] on input "0" at bounding box center [309, 160] width 51 height 8
type input "335"
click at [427, 173] on div "Sauvegarder Viable banks Refresh See details" at bounding box center [385, 128] width 89 height 214
drag, startPoint x: 300, startPoint y: 168, endPoint x: 493, endPoint y: 197, distance: 195.2
click at [301, 169] on input "Année" at bounding box center [304, 170] width 62 height 8
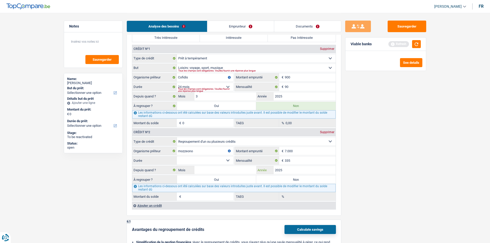
type input "2025"
click at [240, 169] on input "Mois" at bounding box center [225, 170] width 62 height 8
type input "6"
click at [433, 153] on main "Notes Sauvegarder Name: [PERSON_NAME] But du prêt: Confort maison: meubles, tex…" at bounding box center [245, 76] width 490 height 936
click at [210, 158] on select "12 mois 18 mois 24 mois 30 mois 36 mois 42 mois Sélectionner une option" at bounding box center [205, 160] width 57 height 8
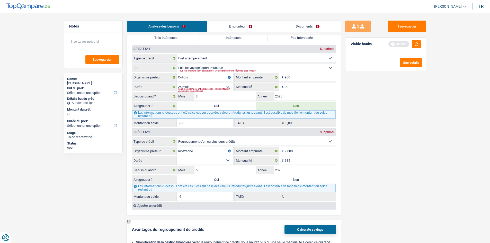
select select "42"
click at [177, 156] on select "12 mois 18 mois 24 mois 30 mois 36 mois 42 mois Sélectionner une option" at bounding box center [205, 160] width 57 height 8
type input "6.781"
type input "56,04"
click at [399, 162] on div "Sauvegarder Viable banks Refresh See details" at bounding box center [385, 128] width 89 height 214
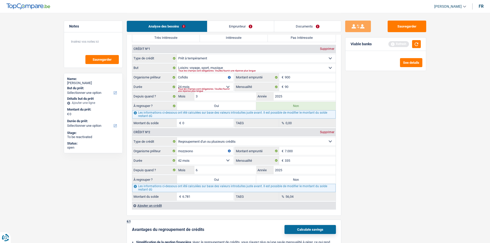
drag, startPoint x: 213, startPoint y: 161, endPoint x: 213, endPoint y: 163, distance: 2.6
click at [213, 161] on select "12 mois 18 mois 24 mois 30 mois 36 mois 42 mois Sélectionner une option" at bounding box center [205, 160] width 57 height 8
select select "36"
click at [177, 156] on select "12 mois 18 mois 24 mois 30 mois 36 mois 42 mois Sélectionner une option" at bounding box center [205, 160] width 57 height 8
type input "6.677"
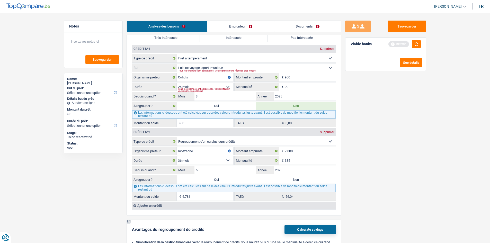
type input "47,59"
click at [212, 158] on select "12 mois 18 mois 24 mois 30 mois 36 mois 42 mois Sélectionner une option" at bounding box center [205, 160] width 57 height 8
select select "24"
click at [177, 156] on select "12 mois 18 mois 24 mois 30 mois 36 mois 42 mois Sélectionner une option" at bounding box center [205, 160] width 57 height 8
type input "6.226"
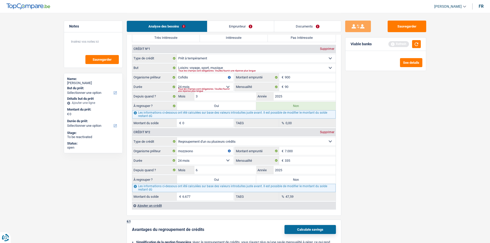
type input "14,56"
click at [220, 160] on select "12 mois 18 mois 24 mois 30 mois 36 mois 42 mois Sélectionner une option" at bounding box center [205, 160] width 57 height 8
select select "18"
click at [177, 156] on select "12 mois 18 mois 24 mois 30 mois 36 mois 42 mois Sélectionner une option" at bounding box center [205, 160] width 57 height 8
type input "5.695"
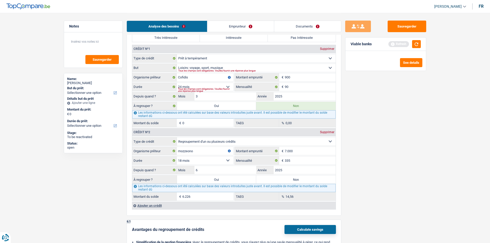
type input "0,00"
click at [304, 178] on label "Non" at bounding box center [295, 179] width 79 height 8
click at [304, 178] on input "Non" at bounding box center [295, 179] width 79 height 8
radio input "true"
click at [190, 153] on input "mozzeono" at bounding box center [205, 151] width 57 height 8
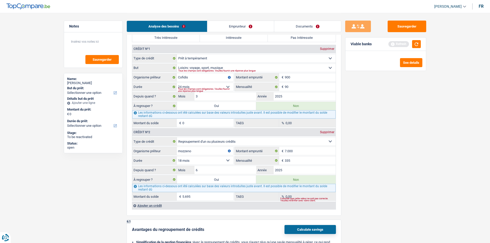
type input "mozzeno"
click at [386, 162] on div "Sauvegarder Viable banks Refresh See details" at bounding box center [385, 128] width 89 height 214
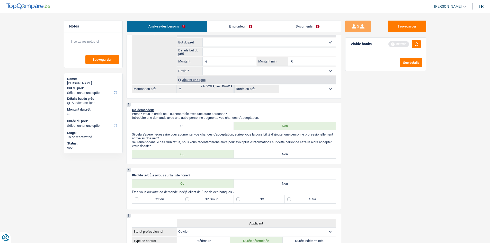
scroll to position [84, 0]
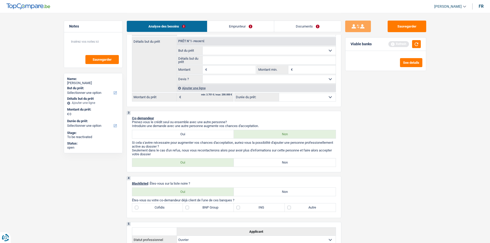
drag, startPoint x: 242, startPoint y: 27, endPoint x: 237, endPoint y: 35, distance: 9.7
click at [242, 27] on link "Emprunteur" at bounding box center [240, 26] width 67 height 11
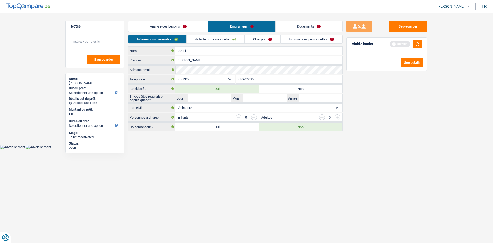
click at [233, 41] on link "Activité professionnelle" at bounding box center [216, 39] width 58 height 8
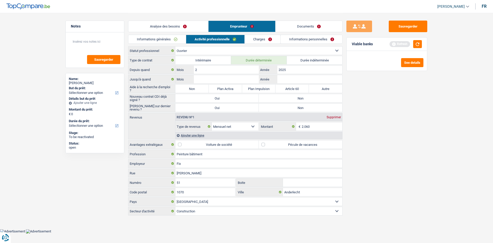
click at [164, 43] on link "Informations générales" at bounding box center [157, 39] width 58 height 8
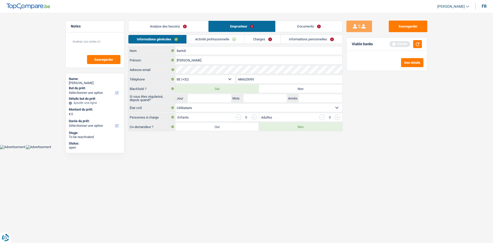
click at [286, 86] on label "Non" at bounding box center [301, 89] width 84 height 8
click at [286, 86] on input "Non" at bounding box center [301, 89] width 84 height 8
radio input "true"
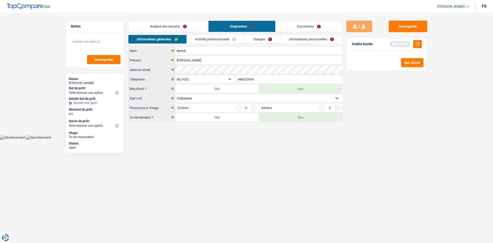
click at [204, 41] on link "Activité professionnelle" at bounding box center [216, 39] width 58 height 8
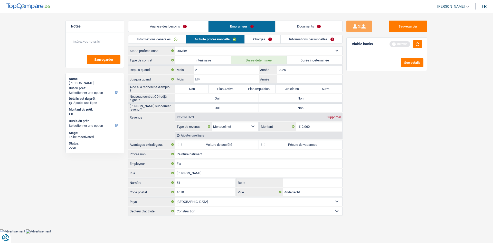
click at [215, 76] on input "Mois" at bounding box center [226, 79] width 65 height 8
type input "2"
drag, startPoint x: 421, startPoint y: 124, endPoint x: 350, endPoint y: 106, distance: 73.7
click at [410, 122] on div "Sauvegarder Viable banks Refresh See details" at bounding box center [387, 128] width 89 height 214
click at [304, 80] on input "Année" at bounding box center [310, 79] width 65 height 8
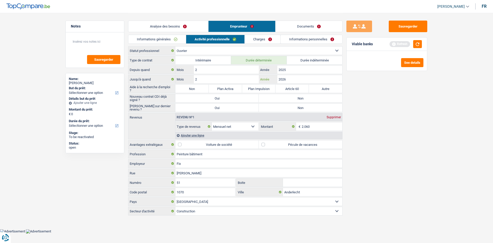
type input "2026"
click at [379, 102] on div "Sauvegarder Viable banks Refresh See details" at bounding box center [387, 128] width 89 height 214
click at [193, 90] on label "Non" at bounding box center [192, 89] width 33 height 8
click at [193, 90] on input "Non" at bounding box center [192, 89] width 33 height 8
radio input "true"
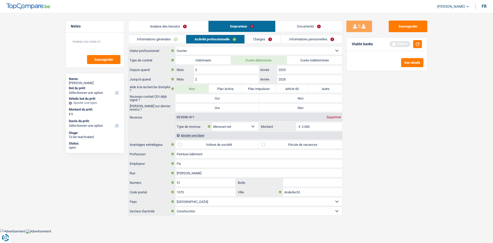
click at [317, 95] on label "Non" at bounding box center [301, 98] width 84 height 8
click at [317, 95] on input "Non" at bounding box center [301, 98] width 84 height 8
radio input "true"
click at [307, 108] on label "Non" at bounding box center [301, 108] width 84 height 8
click at [307, 108] on input "Non" at bounding box center [301, 108] width 84 height 8
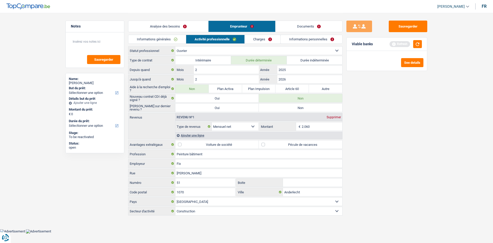
radio input "true"
click at [419, 44] on button "button" at bounding box center [417, 44] width 9 height 8
click at [189, 27] on link "Analyse des besoins" at bounding box center [168, 26] width 80 height 11
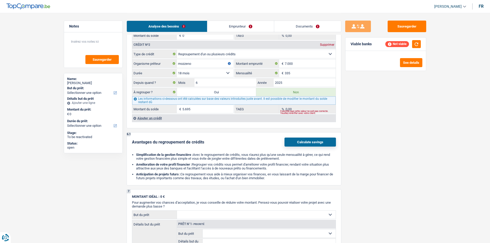
scroll to position [385, 0]
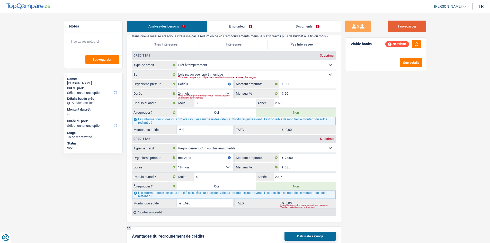
drag, startPoint x: 398, startPoint y: 28, endPoint x: 398, endPoint y: 34, distance: 5.9
click at [398, 34] on div "Sauvegarder Viable banks Not viable See details" at bounding box center [385, 128] width 89 height 214
click at [402, 31] on button "Sauvegarder" at bounding box center [406, 27] width 39 height 12
